Goal: Information Seeking & Learning: Understand process/instructions

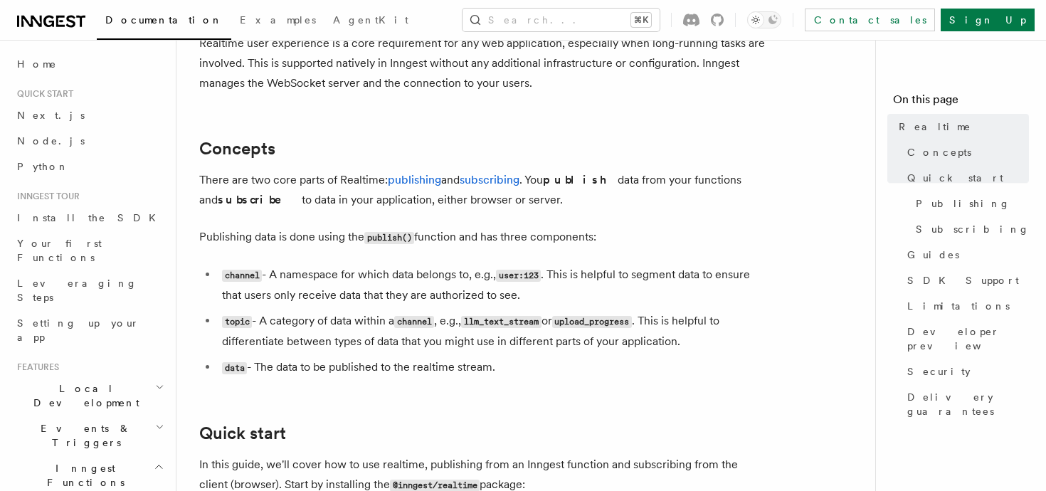
scroll to position [257, 0]
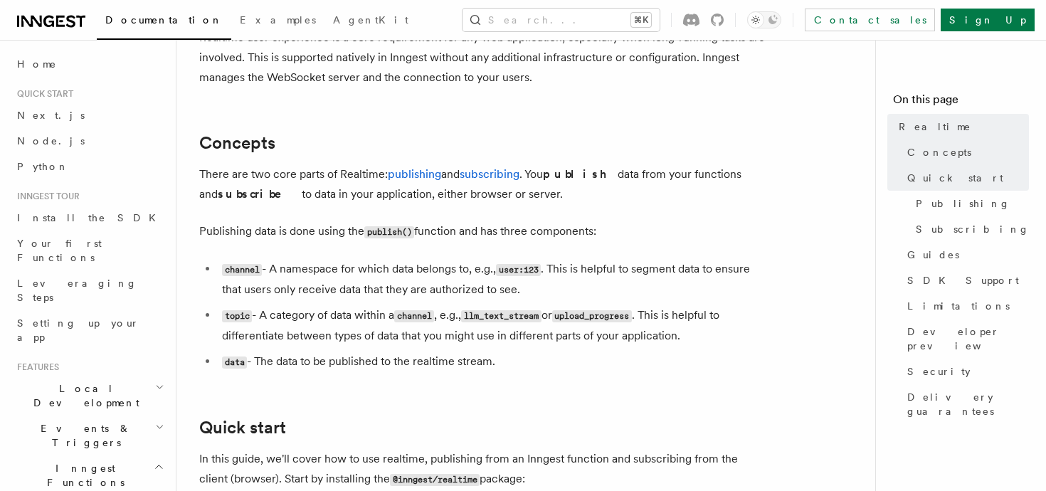
drag, startPoint x: 238, startPoint y: 206, endPoint x: 456, endPoint y: 365, distance: 270.5
click at [456, 365] on li "data - The data to be published to the realtime stream." at bounding box center [493, 362] width 551 height 21
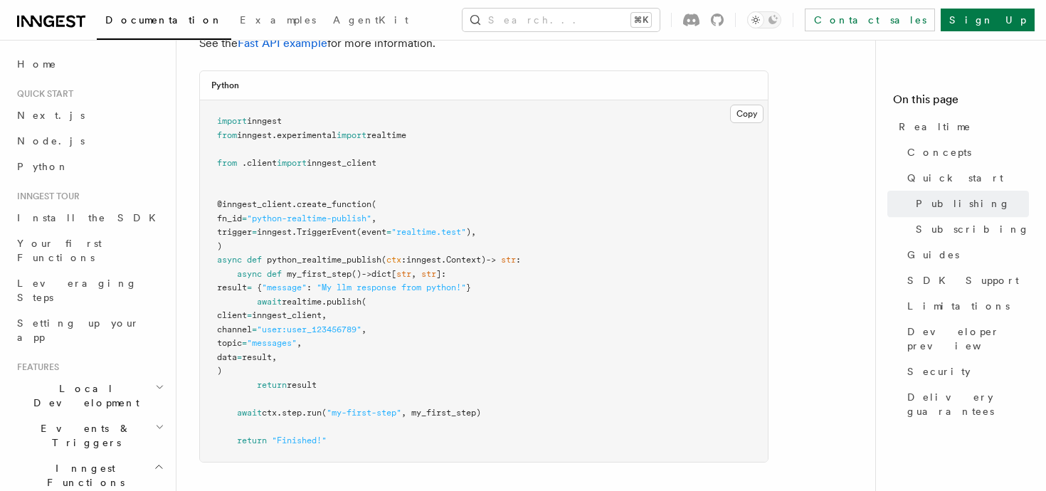
scroll to position [959, 0]
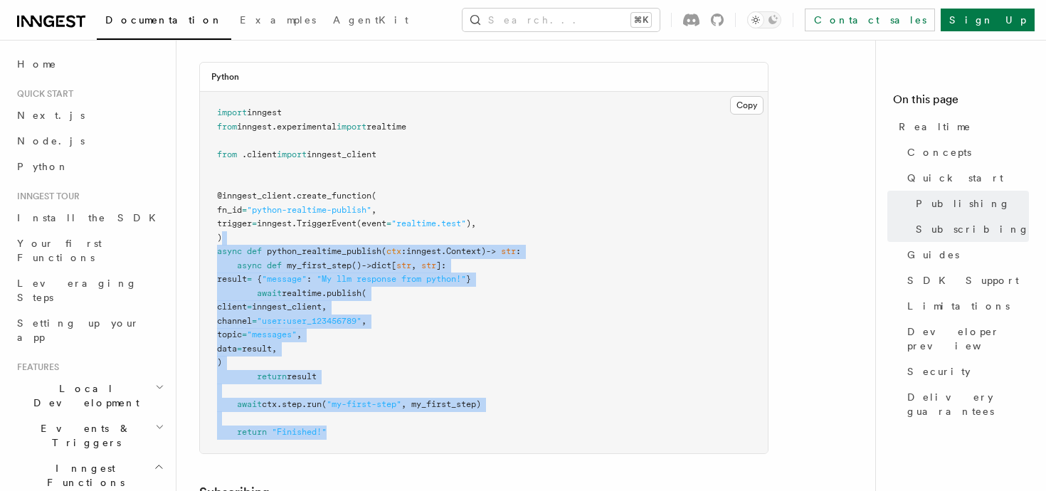
drag, startPoint x: 248, startPoint y: 241, endPoint x: 453, endPoint y: 438, distance: 283.9
click at [453, 438] on pre "import inngest from inngest . experimental import realtime from . client import…" at bounding box center [484, 273] width 568 height 362
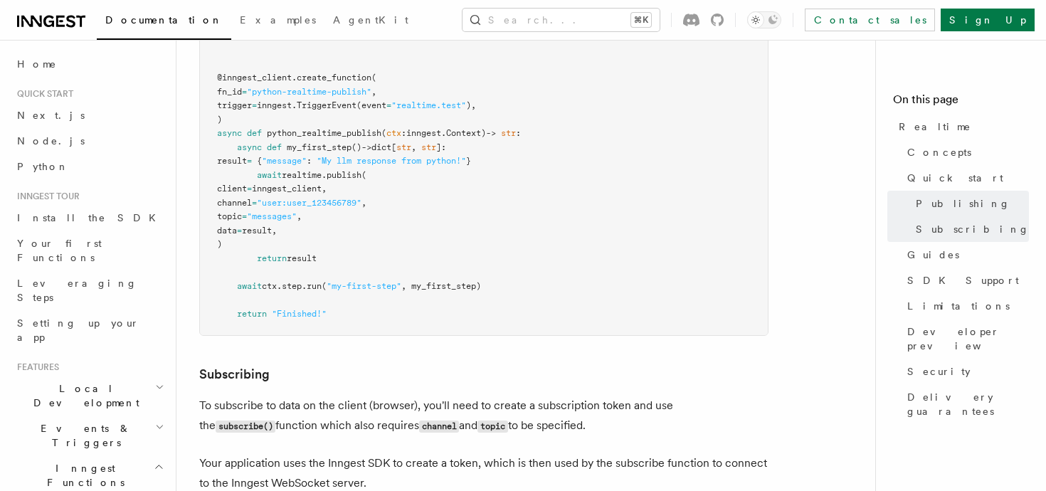
scroll to position [1109, 0]
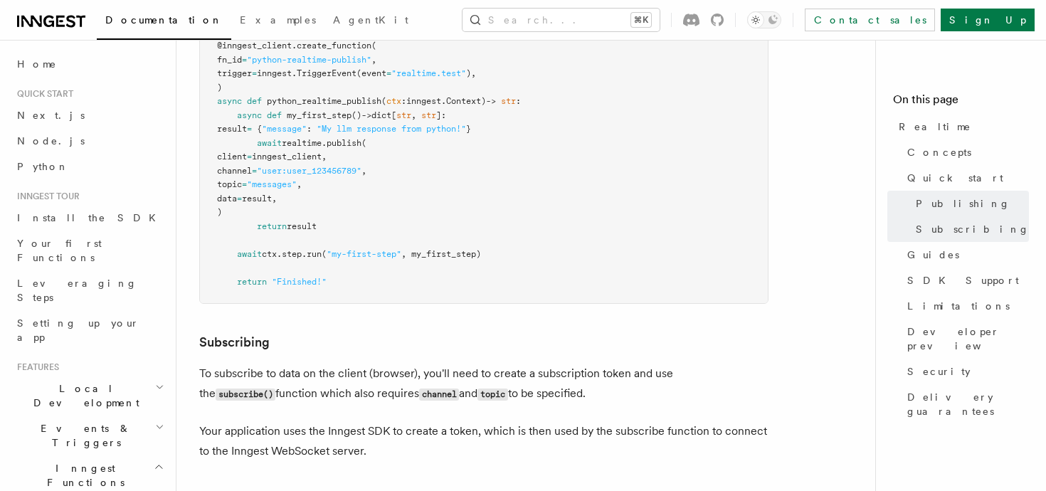
drag, startPoint x: 228, startPoint y: 139, endPoint x: 379, endPoint y: 219, distance: 171.0
click at [377, 217] on pre "import inngest from inngest . experimental import realtime from . client import…" at bounding box center [484, 123] width 568 height 362
click at [379, 219] on pre "import inngest from inngest . experimental import realtime from . client import…" at bounding box center [484, 123] width 568 height 362
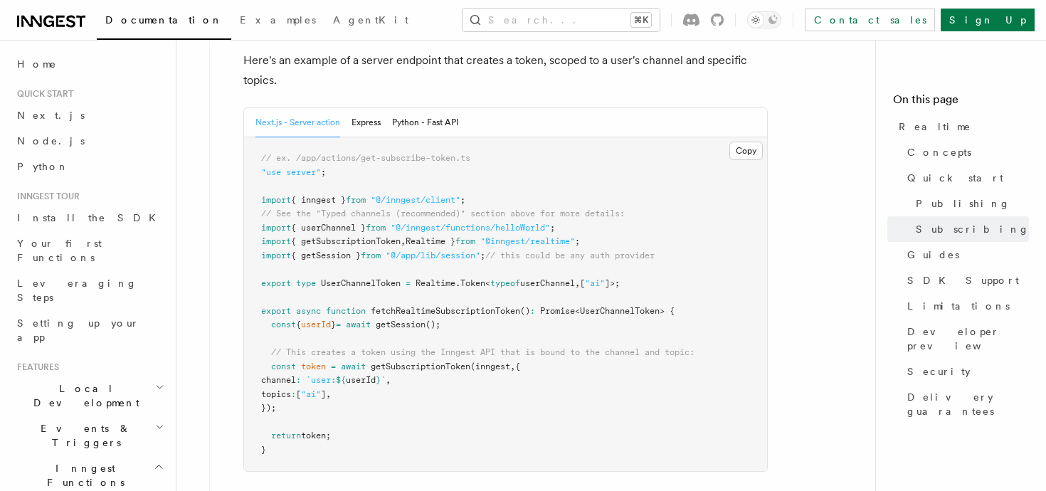
scroll to position [1710, 0]
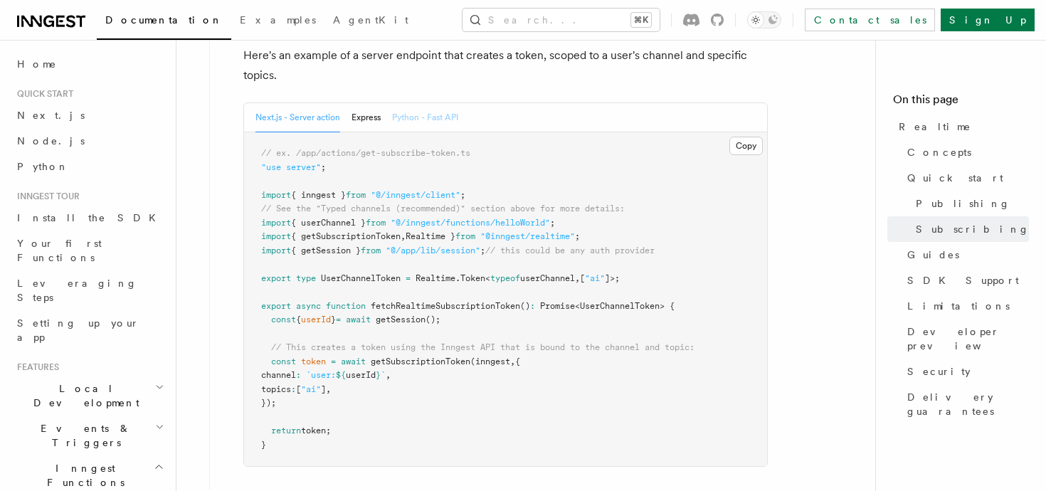
click at [421, 120] on button "Python - Fast API" at bounding box center [425, 117] width 66 height 29
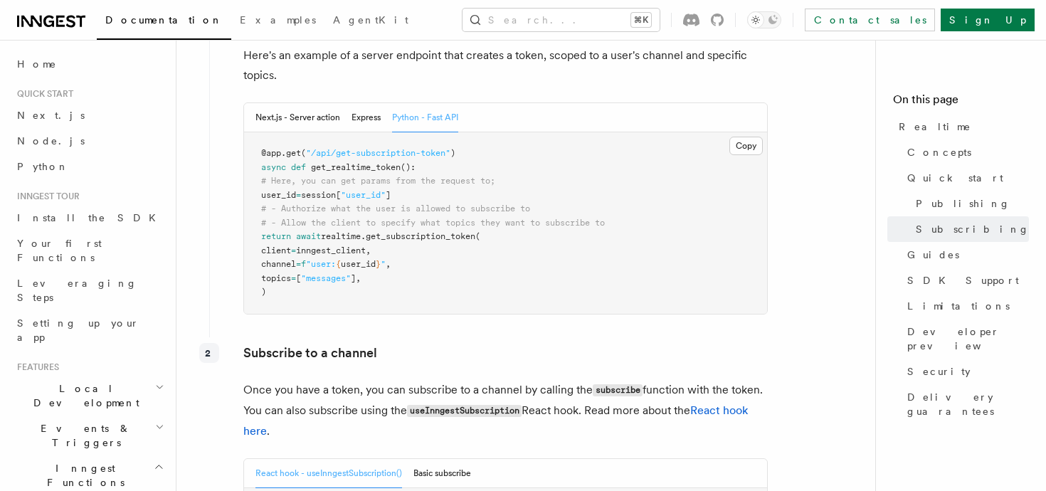
scroll to position [1723, 0]
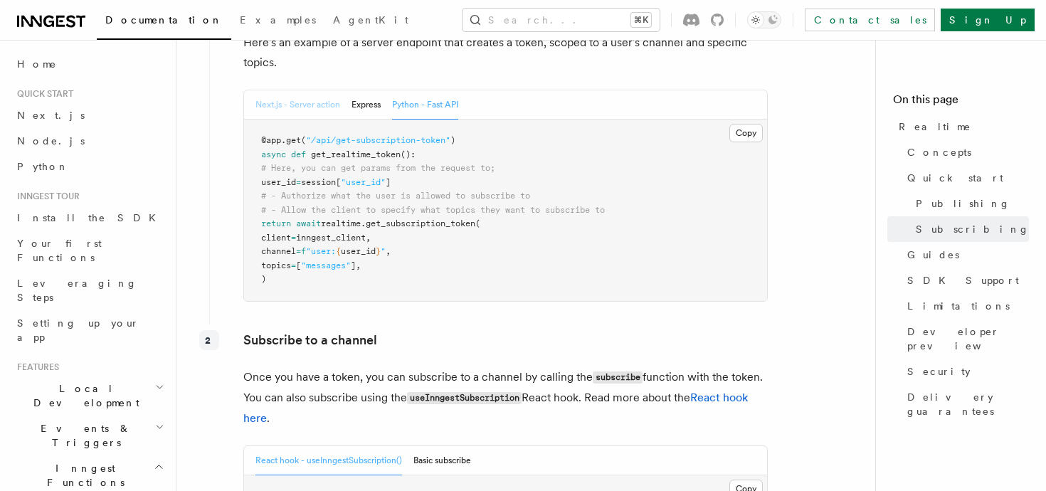
click at [284, 95] on button "Next.js - Server action" at bounding box center [298, 104] width 85 height 29
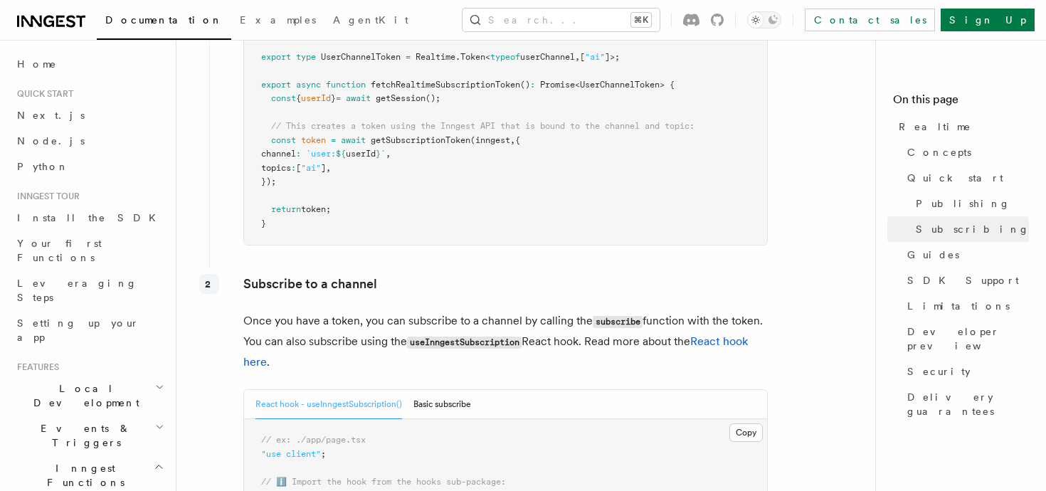
scroll to position [1976, 0]
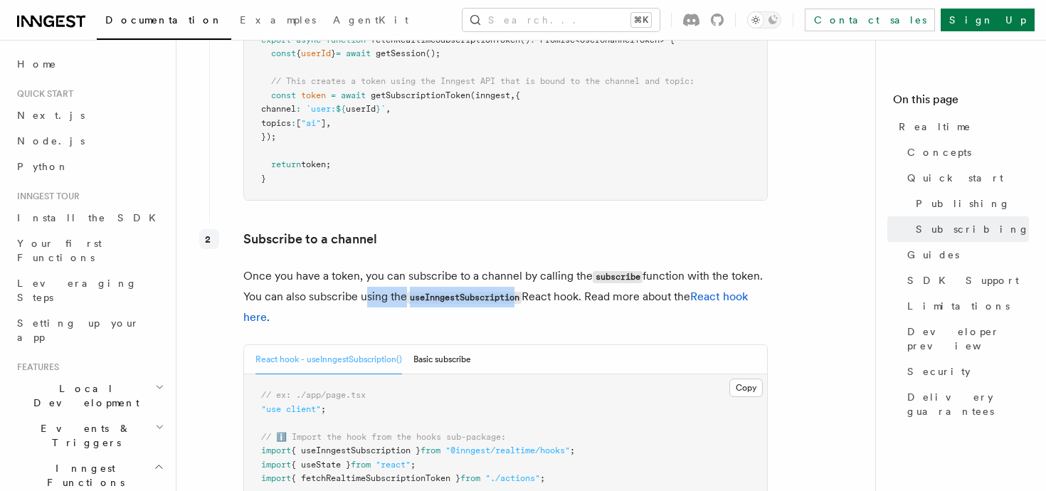
drag, startPoint x: 361, startPoint y: 292, endPoint x: 520, endPoint y: 292, distance: 158.7
click at [520, 292] on p "Once you have a token, you can subscribe to a channel by calling the subscribe …" at bounding box center [505, 296] width 525 height 61
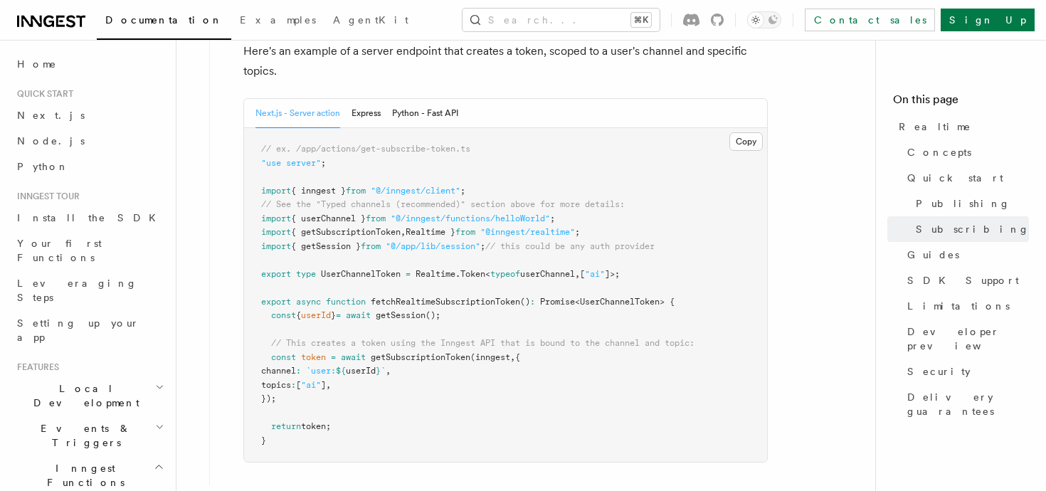
scroll to position [1740, 0]
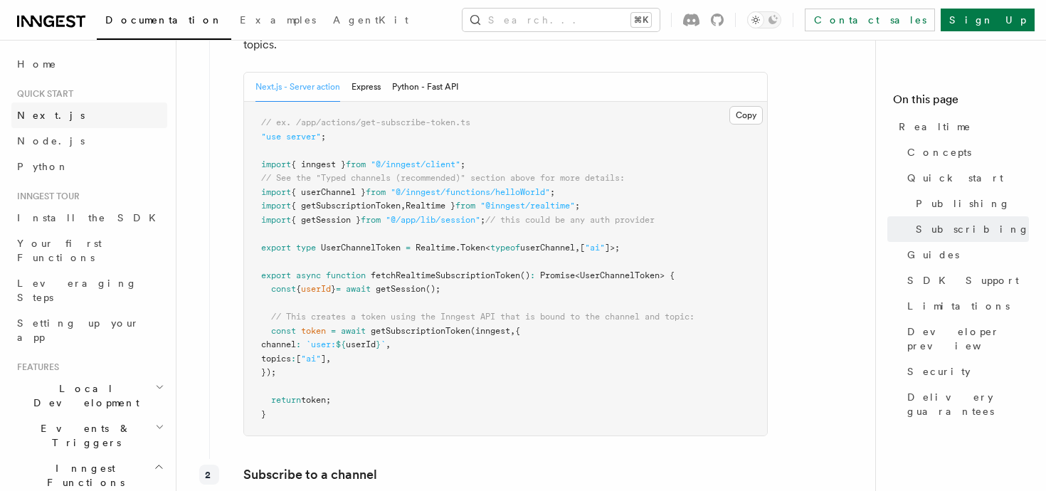
click at [75, 119] on link "Next.js" at bounding box center [89, 116] width 156 height 26
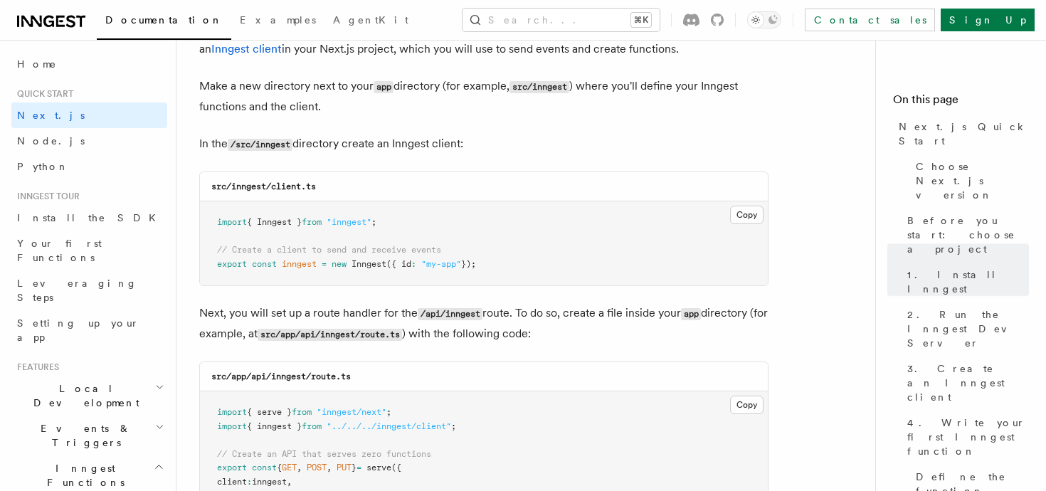
scroll to position [1752, 0]
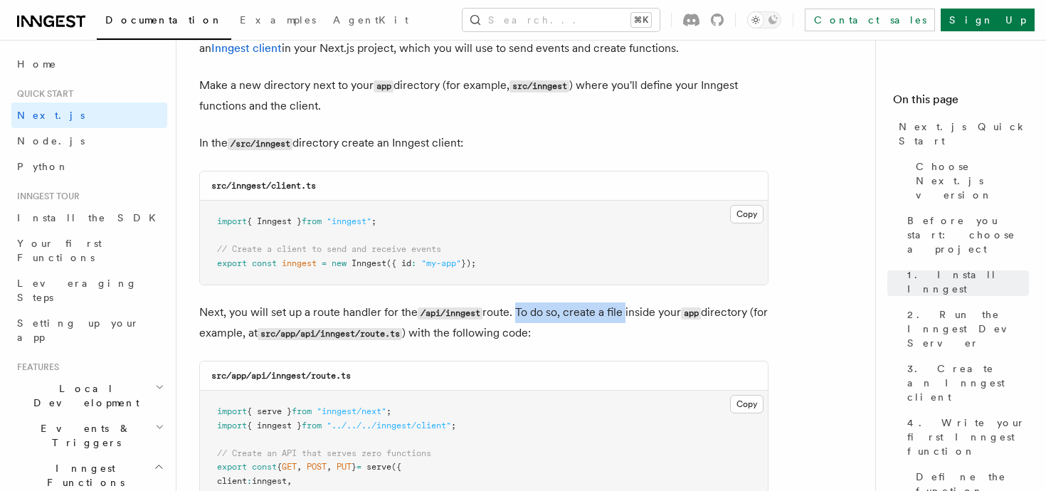
drag, startPoint x: 517, startPoint y: 317, endPoint x: 626, endPoint y: 320, distance: 109.7
click at [626, 321] on p "Next, you will set up a route handler for the /api/inngest route. To do so, cre…" at bounding box center [483, 323] width 569 height 41
click at [626, 320] on p "Next, you will set up a route handler for the /api/inngest route. To do so, cre…" at bounding box center [483, 323] width 569 height 41
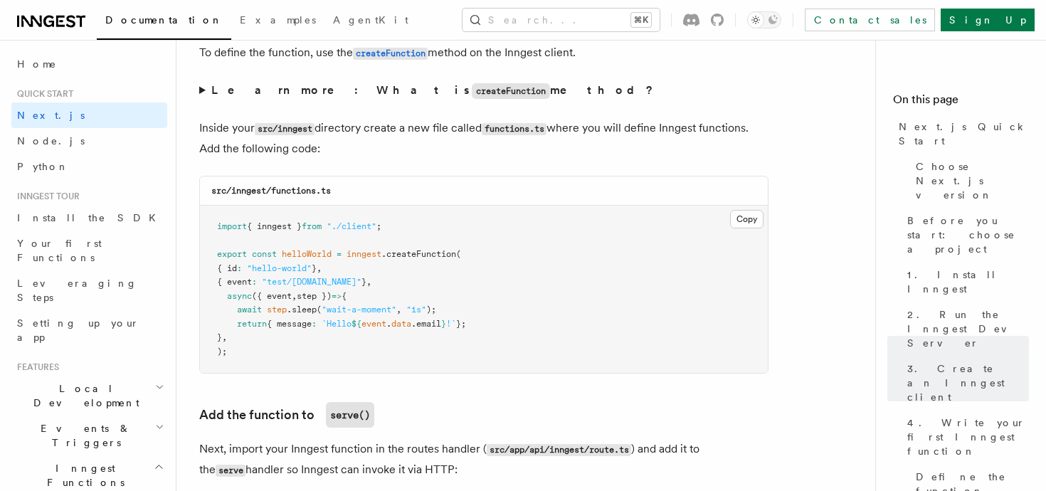
scroll to position [2448, 0]
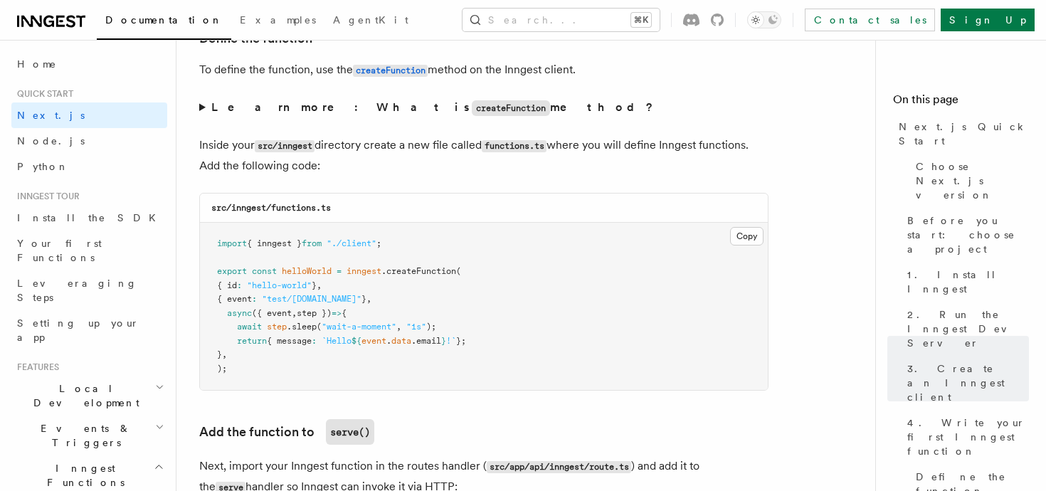
click at [201, 113] on summary "Learn more: What is createFunction method?" at bounding box center [483, 108] width 569 height 21
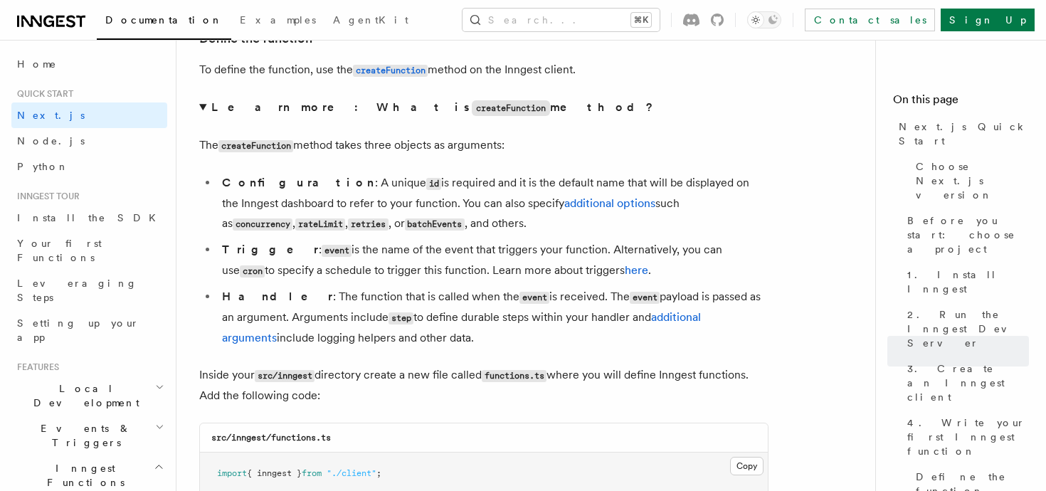
click at [201, 113] on summary "Learn more: What is createFunction method?" at bounding box center [483, 108] width 569 height 21
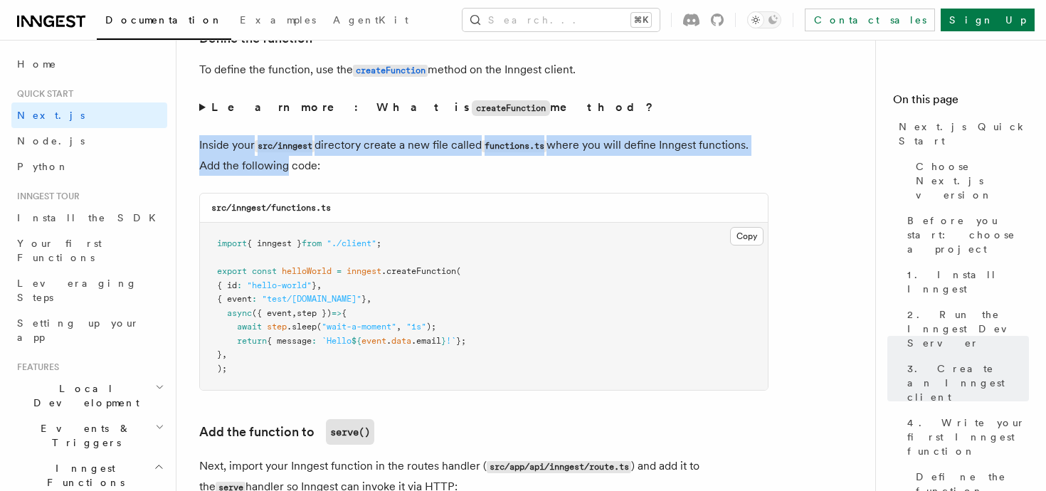
drag, startPoint x: 221, startPoint y: 149, endPoint x: 280, endPoint y: 172, distance: 64.2
click at [280, 172] on p "Inside your src/inngest directory create a new file called functions.ts where y…" at bounding box center [483, 155] width 569 height 41
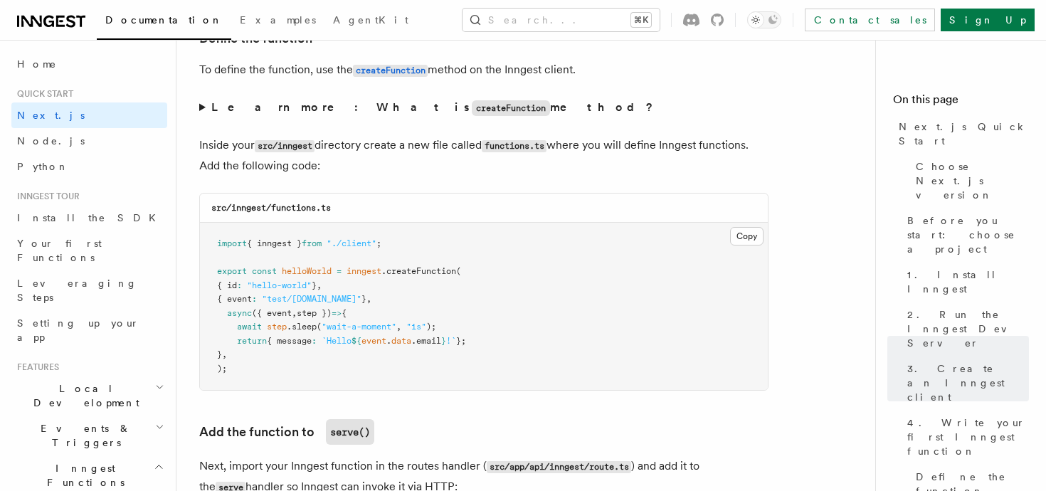
scroll to position [2504, 0]
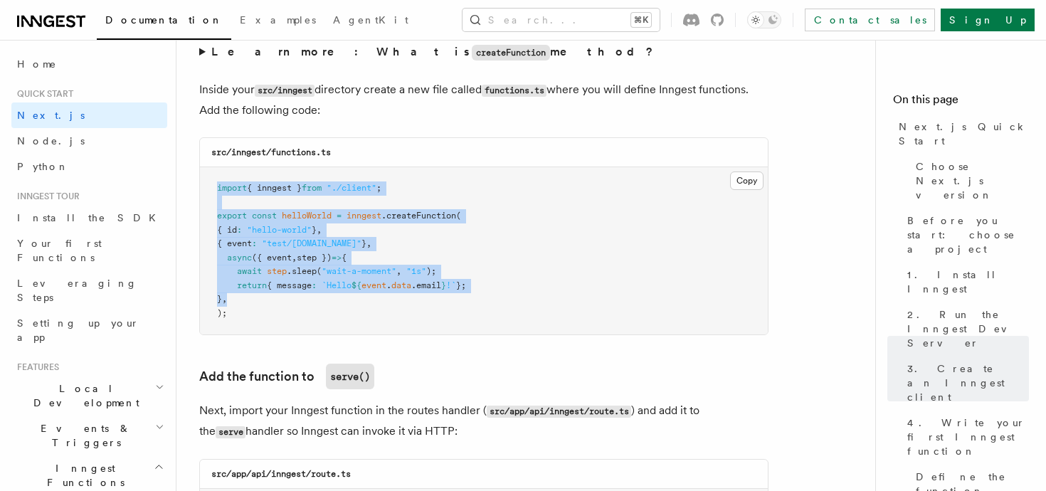
drag, startPoint x: 206, startPoint y: 179, endPoint x: 265, endPoint y: 305, distance: 138.9
click at [265, 305] on pre "import { inngest } from "./client" ; export const helloWorld = inngest .createF…" at bounding box center [484, 250] width 568 height 167
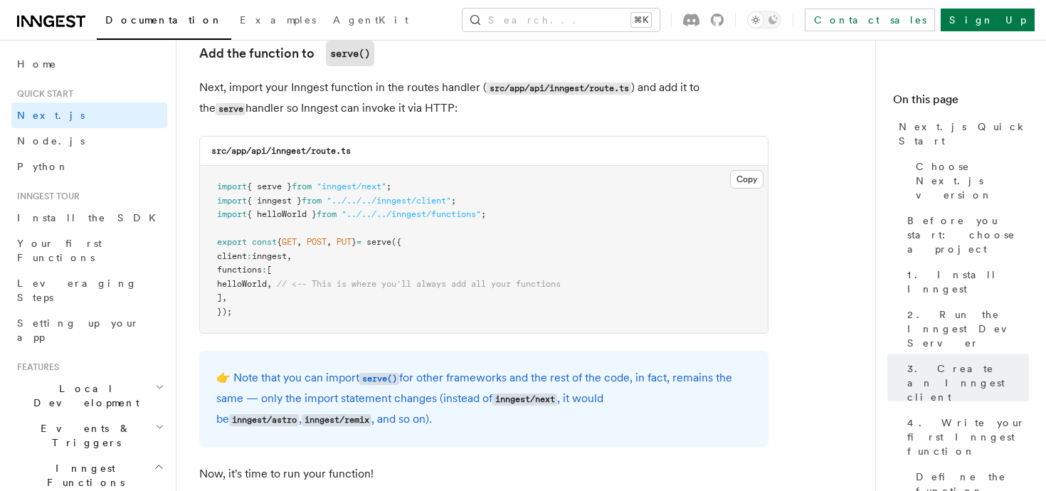
scroll to position [2835, 0]
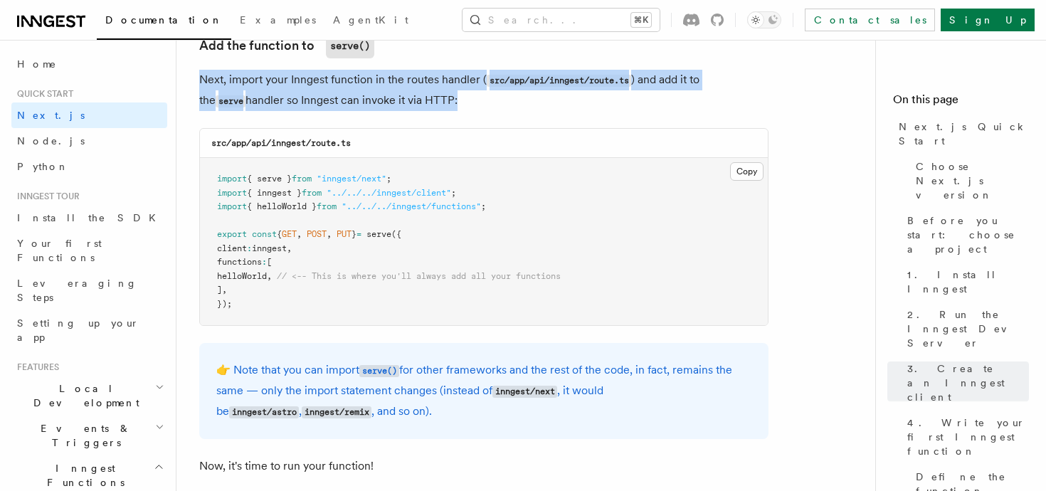
drag, startPoint x: 200, startPoint y: 92, endPoint x: 366, endPoint y: 117, distance: 167.8
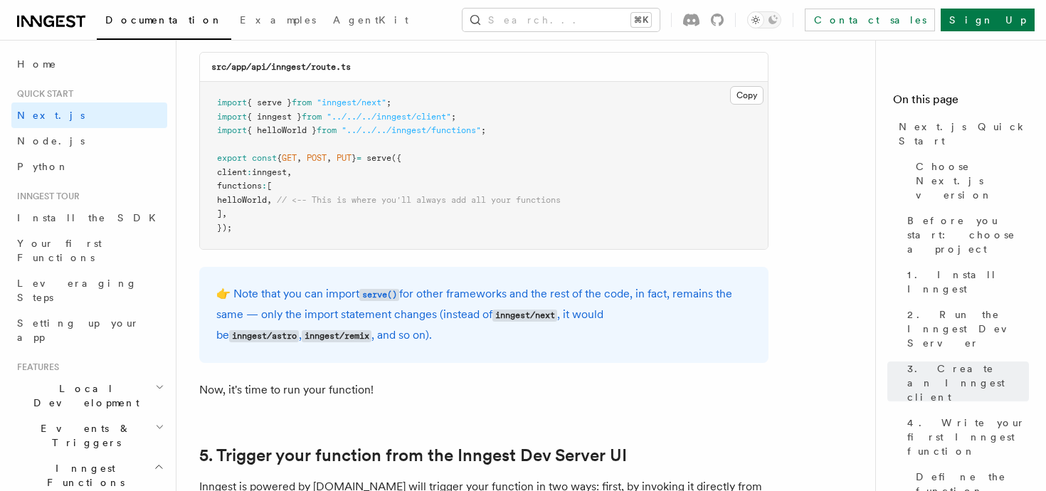
scroll to position [2914, 0]
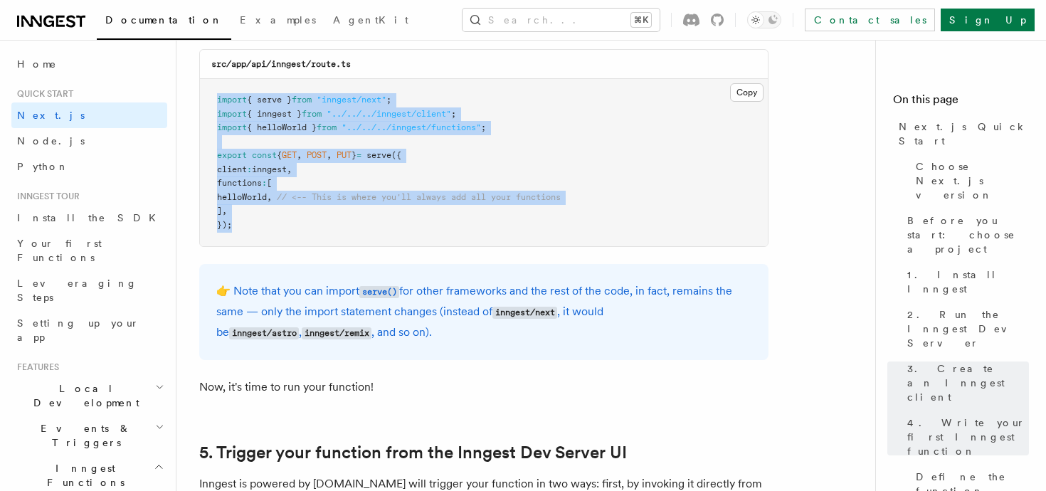
drag, startPoint x: 213, startPoint y: 101, endPoint x: 245, endPoint y: 237, distance: 139.7
click at [245, 237] on pre "import { serve } from "inngest/next" ; import { inngest } from "../../../innges…" at bounding box center [484, 162] width 568 height 167
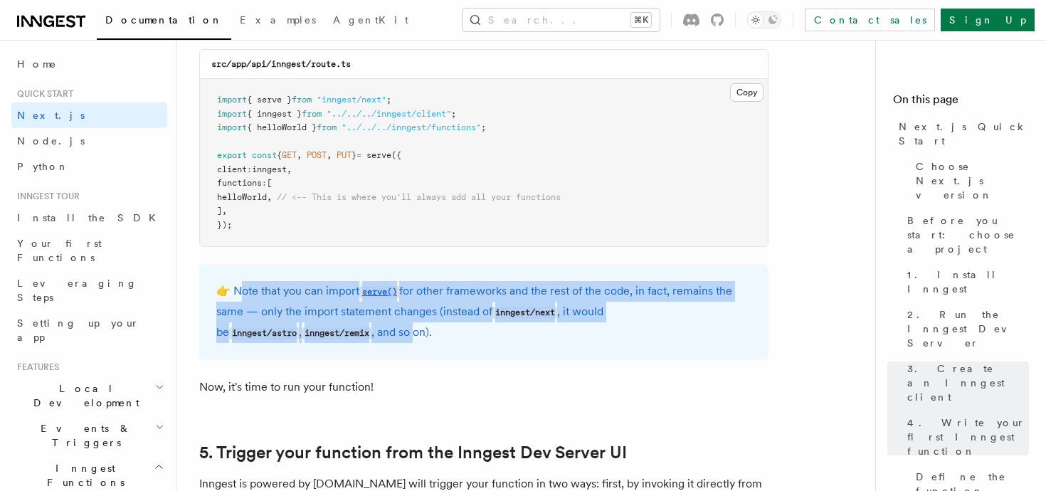
drag, startPoint x: 236, startPoint y: 290, endPoint x: 353, endPoint y: 330, distance: 124.0
click at [351, 330] on p "👉 Note that you can import serve() for other frameworks and the rest of the cod…" at bounding box center [483, 312] width 535 height 62
click at [353, 330] on p "👉 Note that you can import serve() for other frameworks and the rest of the cod…" at bounding box center [483, 312] width 535 height 62
drag, startPoint x: 353, startPoint y: 330, endPoint x: 233, endPoint y: 285, distance: 128.0
click at [233, 285] on p "👉 Note that you can import serve() for other frameworks and the rest of the cod…" at bounding box center [483, 312] width 535 height 62
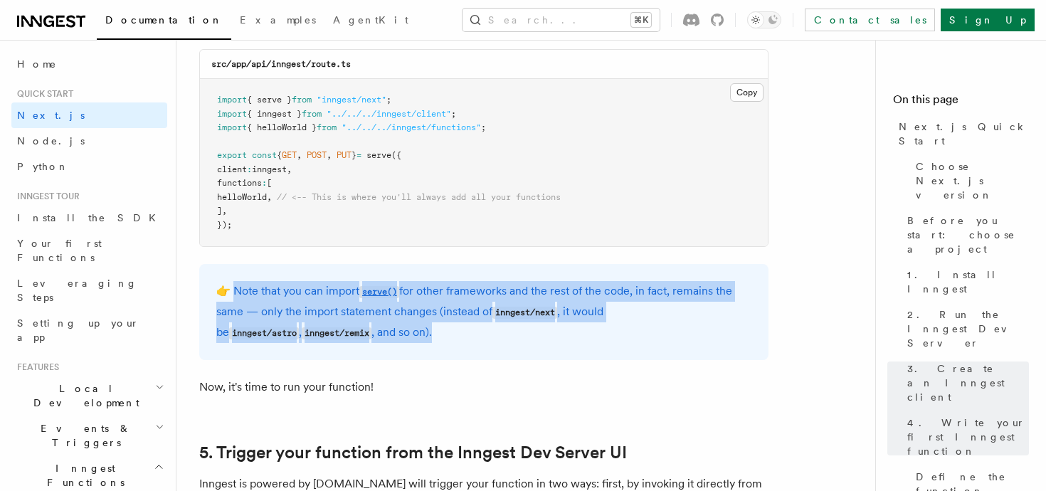
click at [233, 285] on p "👉 Note that you can import serve() for other frameworks and the rest of the cod…" at bounding box center [483, 312] width 535 height 62
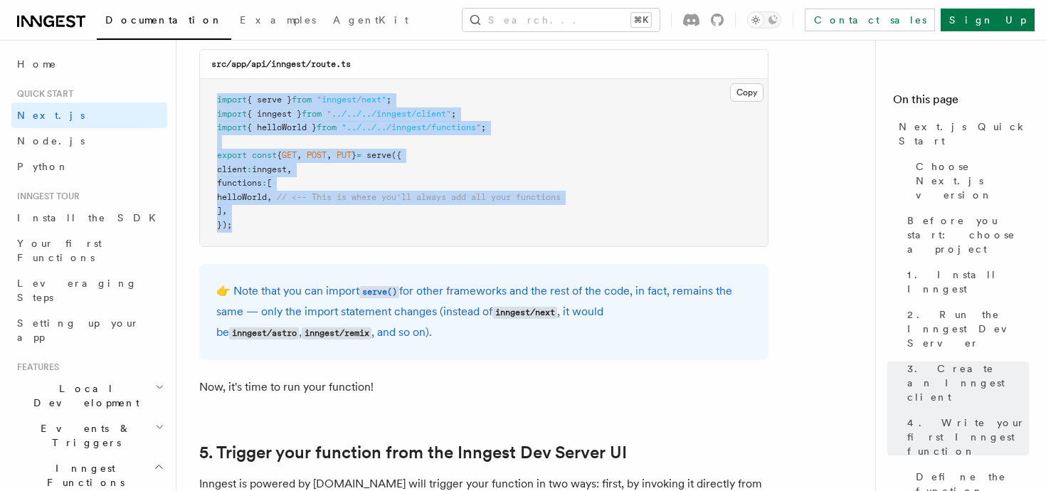
drag, startPoint x: 209, startPoint y: 91, endPoint x: 259, endPoint y: 226, distance: 143.7
click at [259, 226] on pre "import { serve } from "inngest/next" ; import { inngest } from "../../../innges…" at bounding box center [484, 162] width 568 height 167
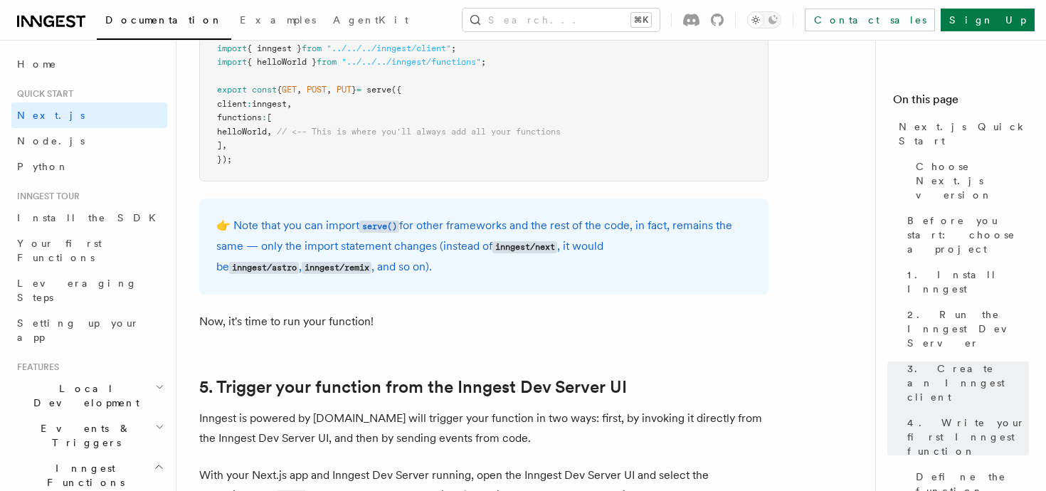
scroll to position [2981, 0]
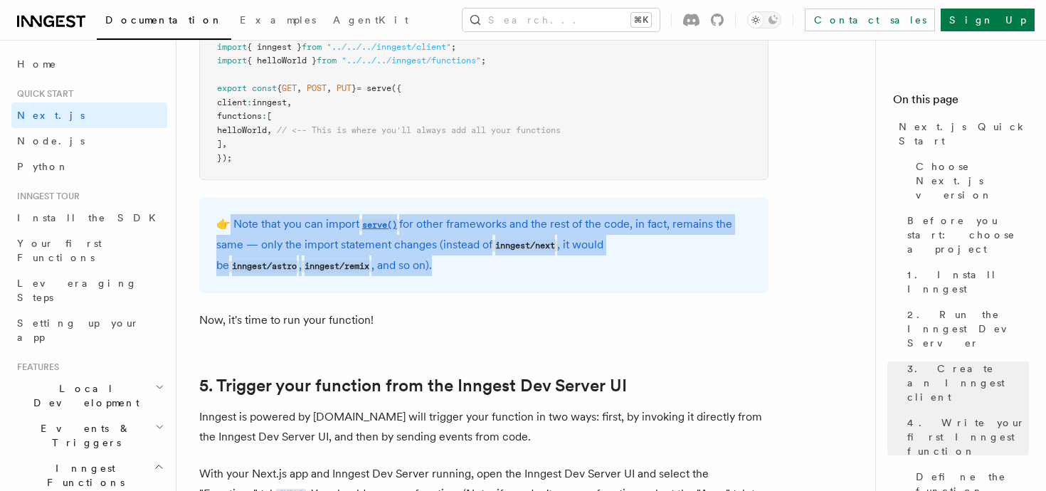
drag, startPoint x: 224, startPoint y: 219, endPoint x: 380, endPoint y: 284, distance: 169.5
click at [379, 283] on div "👉 Note that you can import serve() for other frameworks and the rest of the cod…" at bounding box center [483, 245] width 569 height 96
click at [380, 284] on div "👉 Note that you can import serve() for other frameworks and the rest of the cod…" at bounding box center [483, 245] width 569 height 96
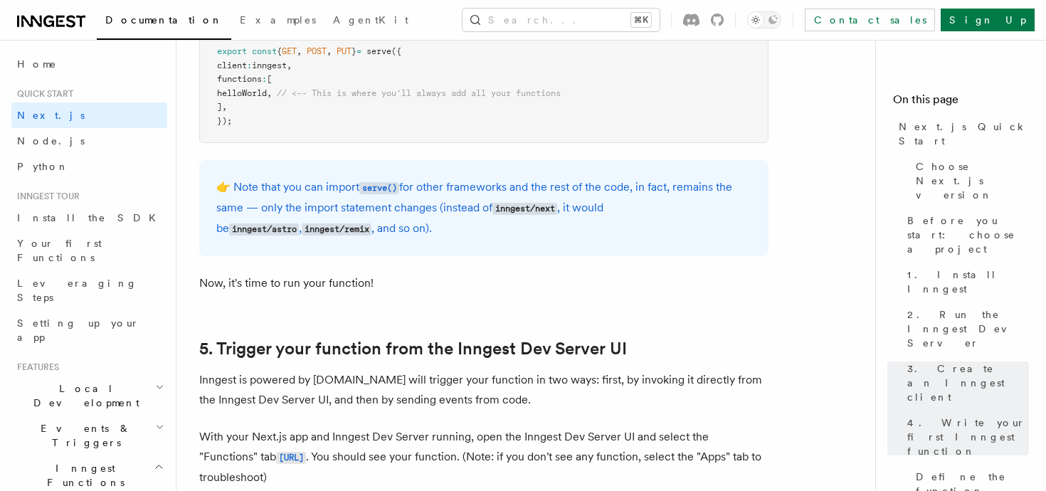
scroll to position [3021, 0]
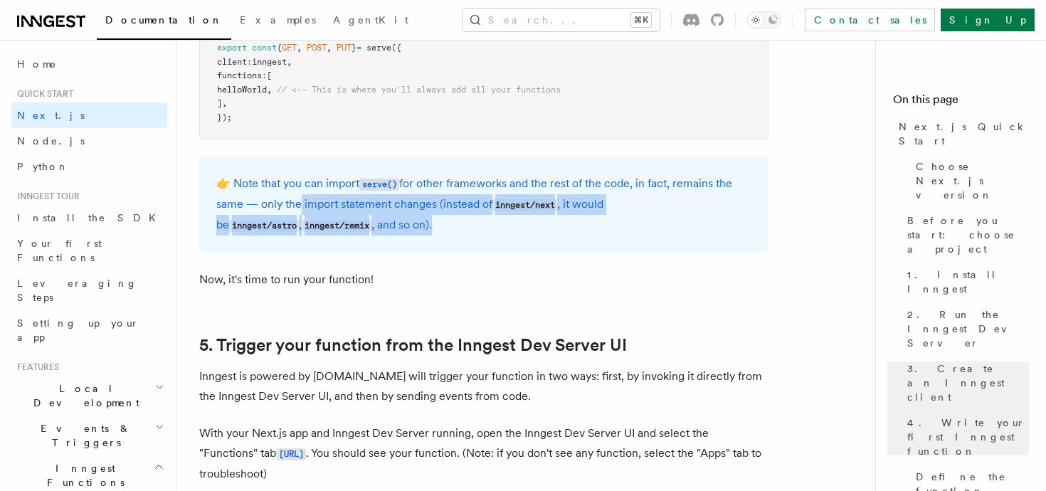
drag, startPoint x: 297, startPoint y: 203, endPoint x: 359, endPoint y: 225, distance: 66.4
click at [361, 227] on p "👉 Note that you can import serve() for other frameworks and the rest of the cod…" at bounding box center [483, 205] width 535 height 62
click at [359, 225] on p "👉 Note that you can import serve() for other frameworks and the rest of the cod…" at bounding box center [483, 205] width 535 height 62
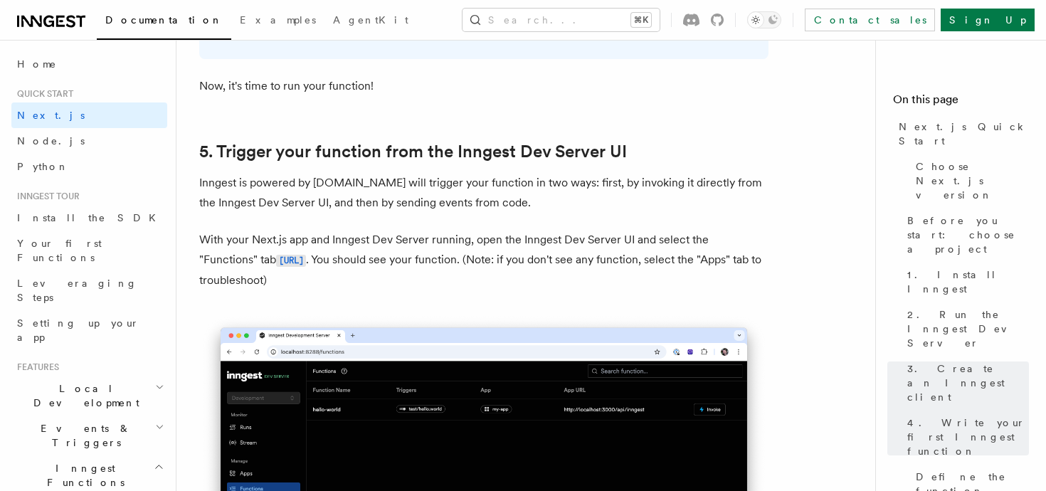
scroll to position [3230, 0]
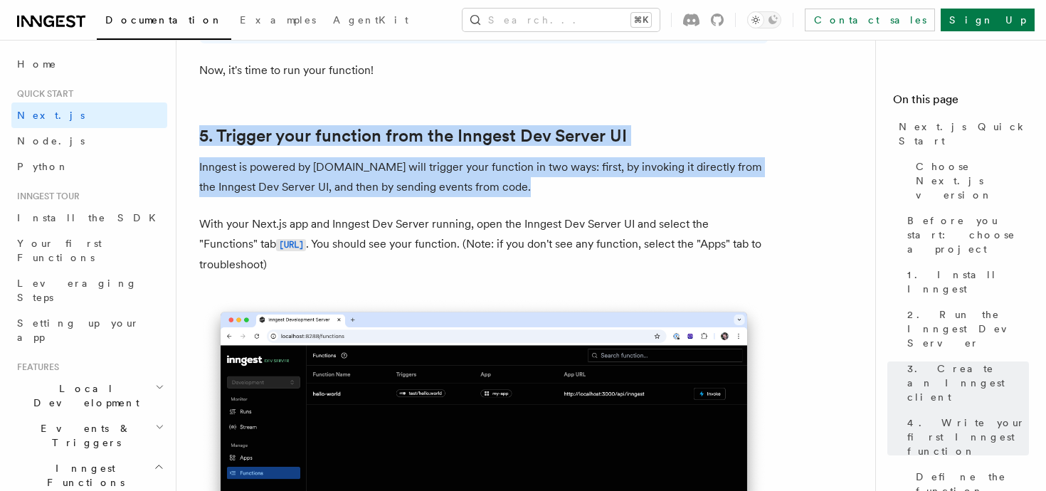
drag, startPoint x: 194, startPoint y: 116, endPoint x: 443, endPoint y: 285, distance: 300.3
drag, startPoint x: 465, startPoint y: 280, endPoint x: 211, endPoint y: 110, distance: 305.8
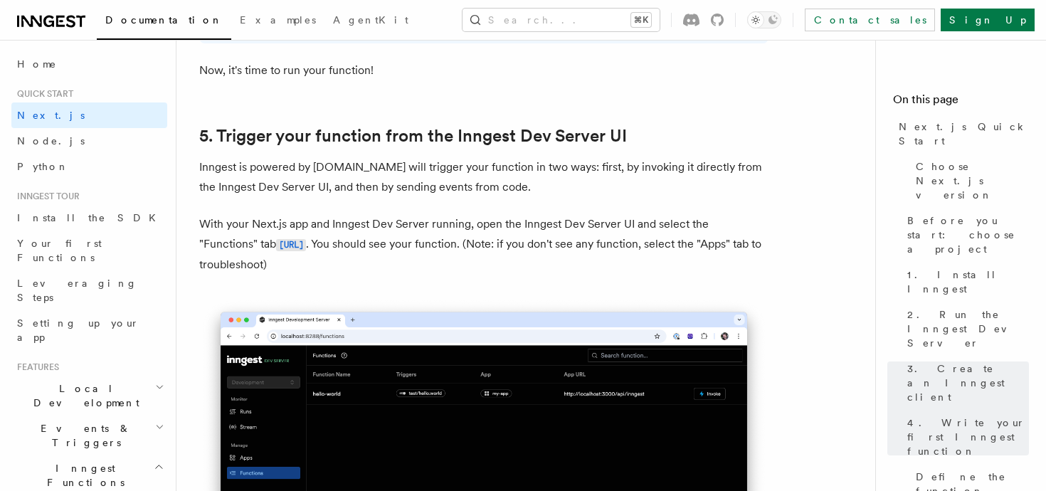
scroll to position [3275, 0]
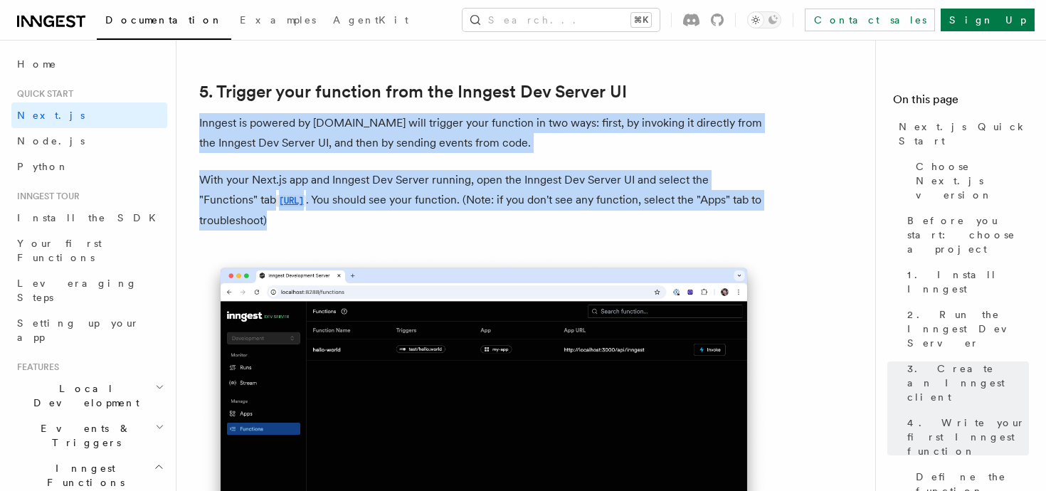
drag, startPoint x: 200, startPoint y: 130, endPoint x: 430, endPoint y: 226, distance: 249.5
click at [430, 226] on p "With your Next.js app and Inngest Dev Server running, open the Inngest Dev Serv…" at bounding box center [483, 200] width 569 height 61
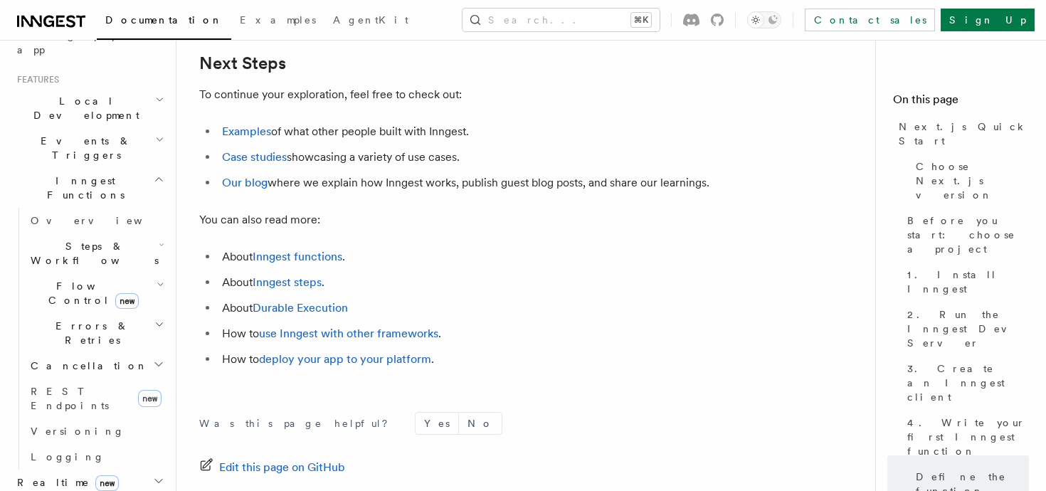
scroll to position [431, 0]
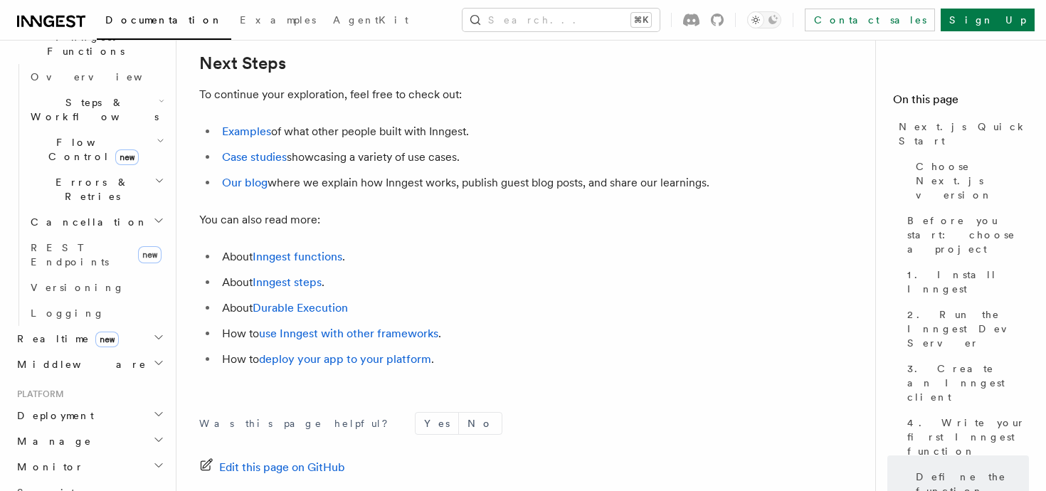
click at [50, 332] on span "Realtime new" at bounding box center [64, 339] width 107 height 14
click at [56, 359] on span "Overview" at bounding box center [104, 364] width 147 height 11
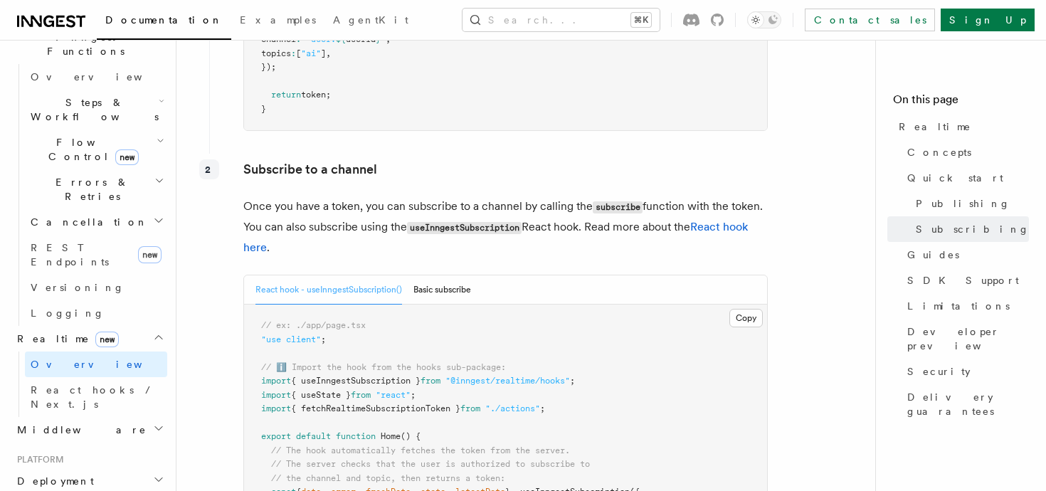
scroll to position [2050, 0]
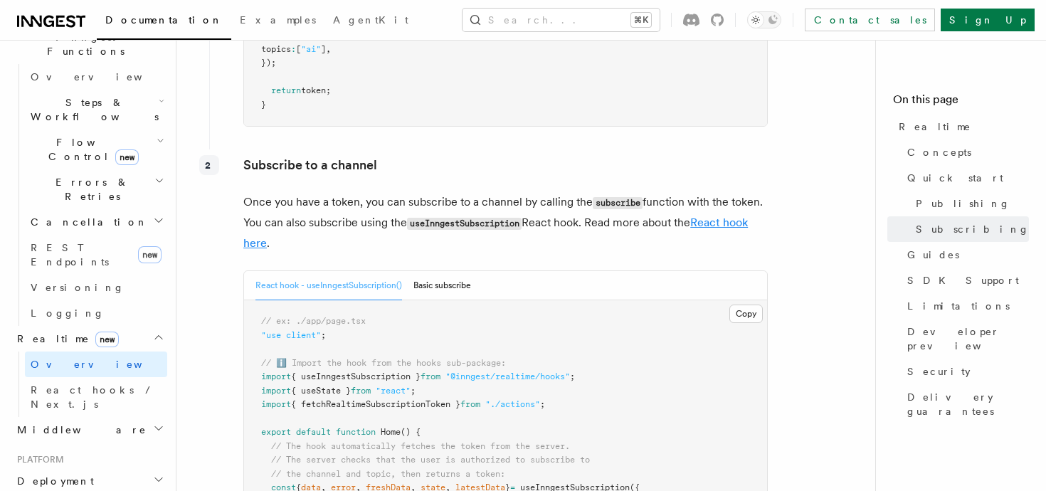
click at [710, 229] on link "React hook here" at bounding box center [495, 233] width 505 height 34
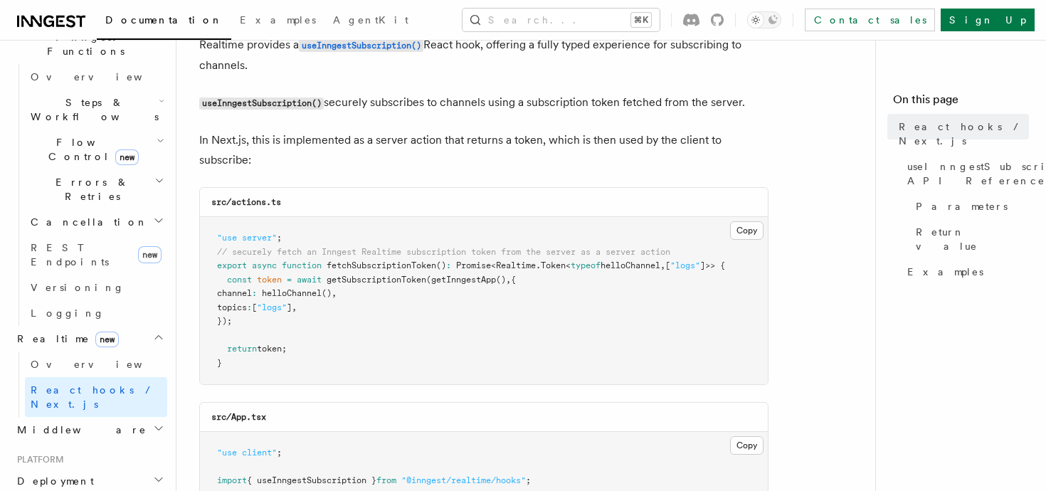
scroll to position [168, 0]
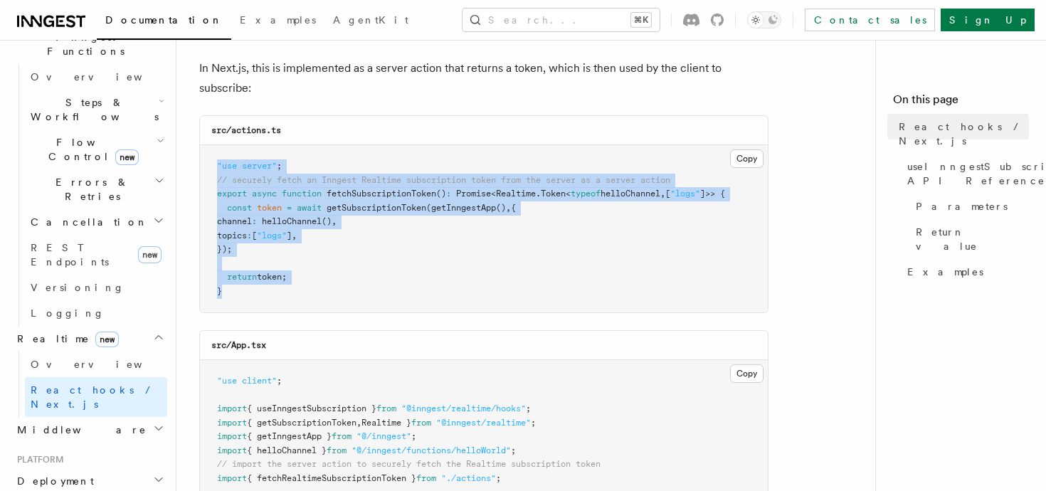
drag, startPoint x: 216, startPoint y: 158, endPoint x: 372, endPoint y: 296, distance: 208.8
click at [372, 296] on pre ""use server" ; // securely fetch an Inngest Realtime subscription token from th…" at bounding box center [484, 228] width 568 height 167
